Goal: Navigation & Orientation: Find specific page/section

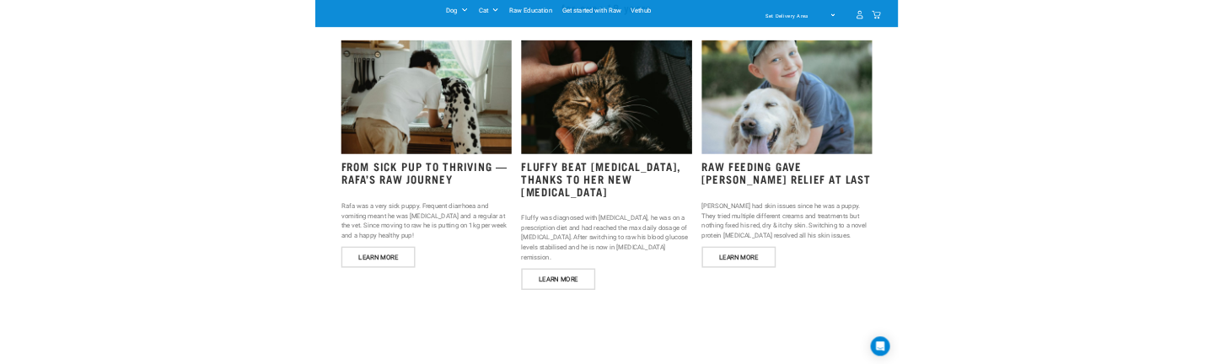
scroll to position [1341, 0]
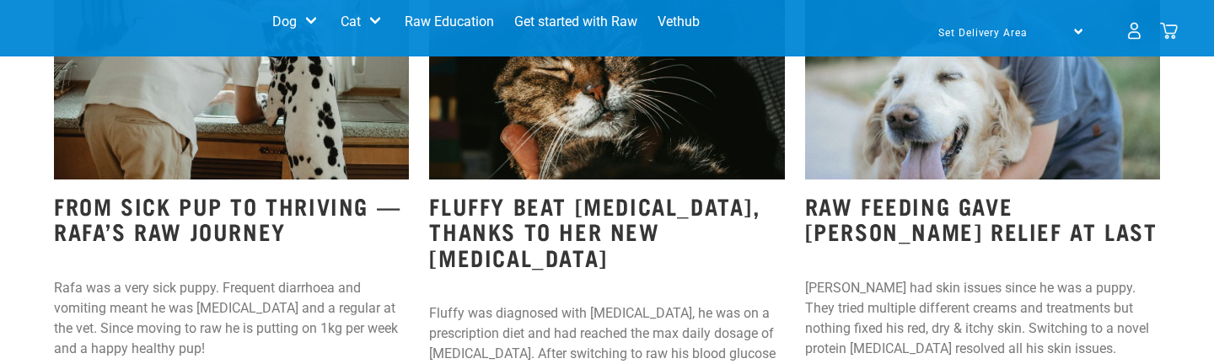
scroll to position [1479, 0]
